Goal: Check status: Check status

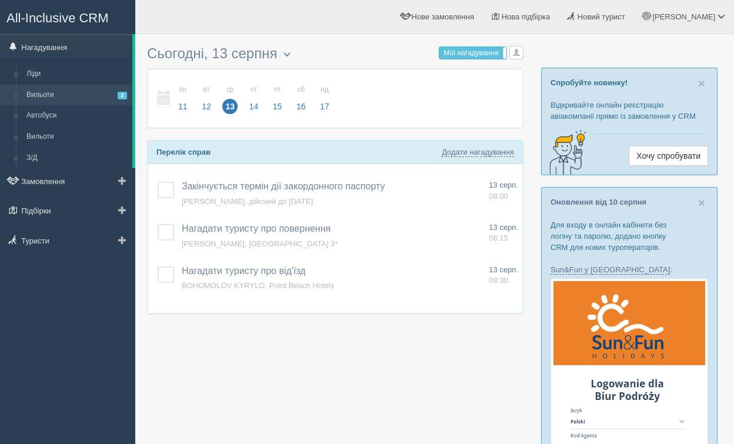
click at [69, 95] on link "Вильоти 2" at bounding box center [76, 95] width 111 height 21
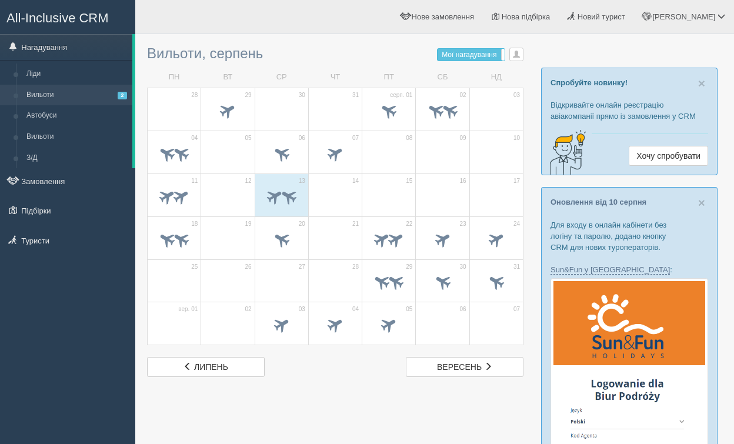
drag, startPoint x: 683, startPoint y: 81, endPoint x: 697, endPoint y: 54, distance: 30.5
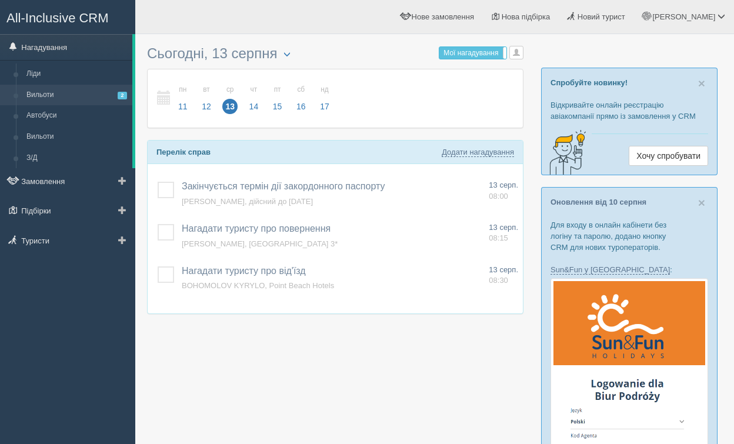
click at [39, 103] on link "Вильоти 2" at bounding box center [76, 95] width 111 height 21
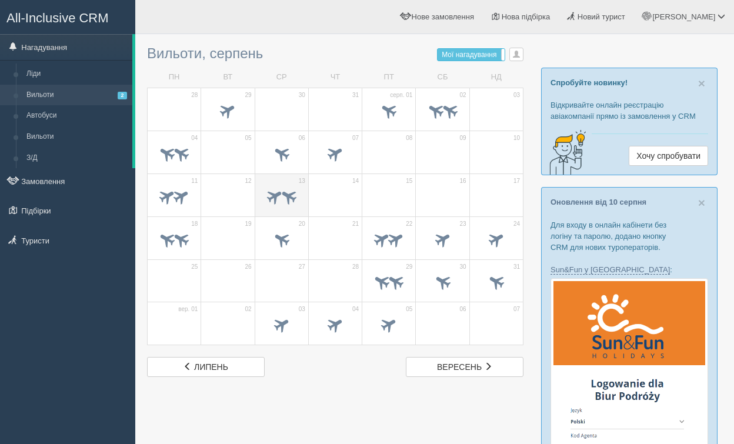
click at [270, 195] on span at bounding box center [274, 195] width 19 height 19
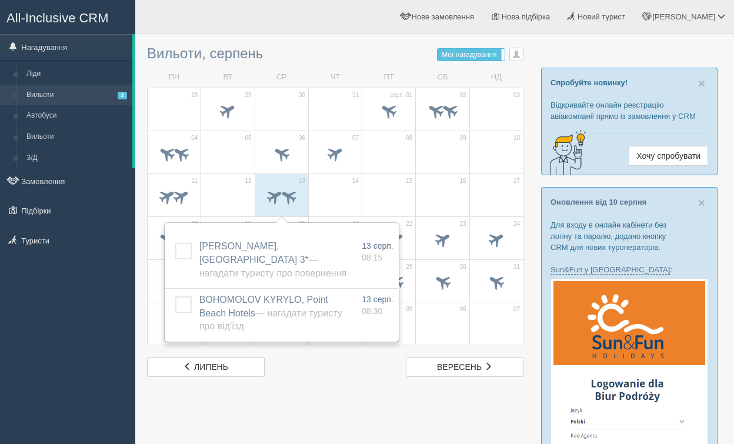
click at [296, 374] on div "лип липень вер вересень" at bounding box center [335, 367] width 388 height 20
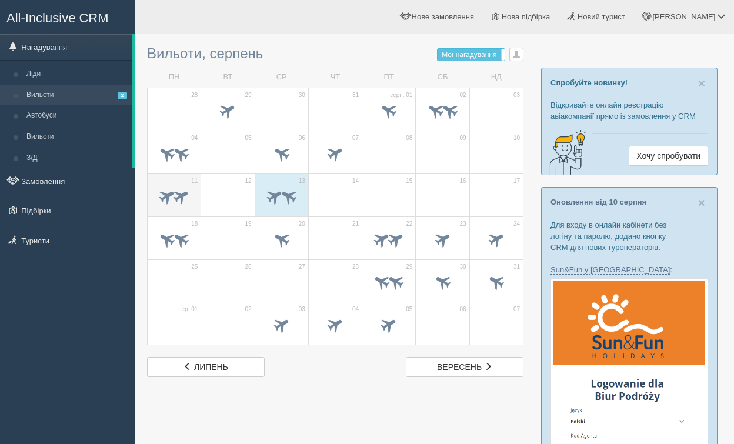
click at [168, 200] on span at bounding box center [167, 195] width 19 height 19
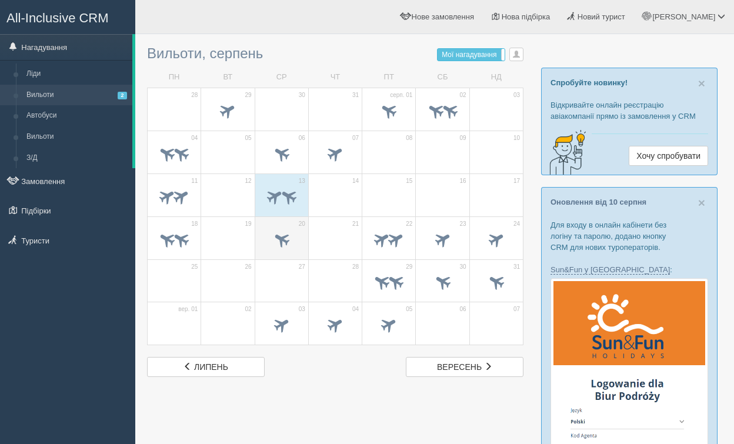
click at [275, 240] on span at bounding box center [281, 238] width 19 height 19
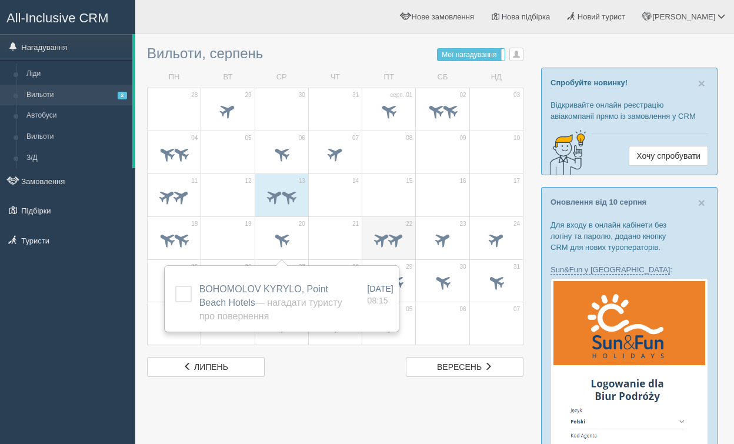
click at [390, 236] on span at bounding box center [395, 238] width 19 height 19
